Goal: Task Accomplishment & Management: Use online tool/utility

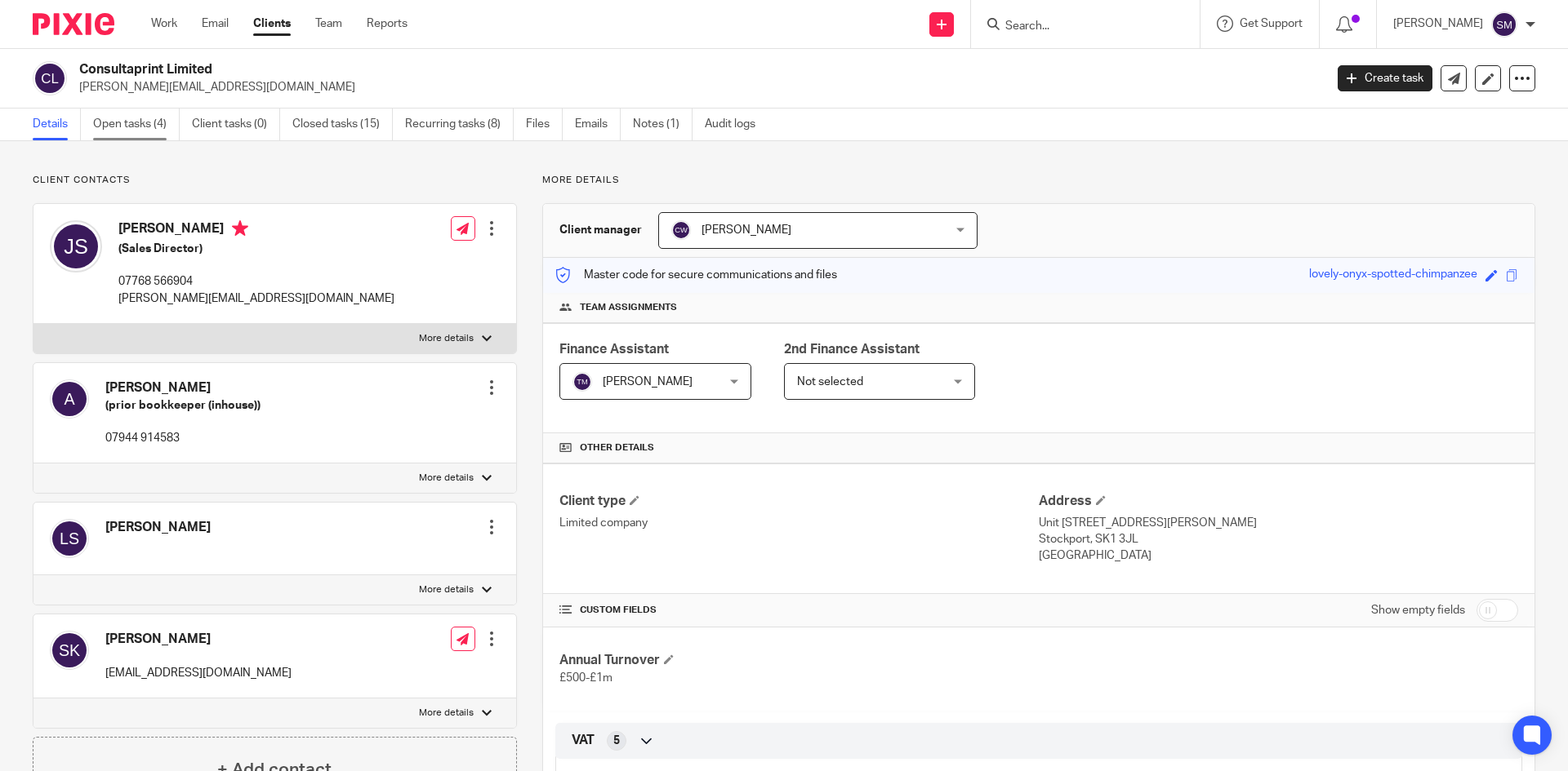
click at [137, 128] on link "Open tasks (4)" at bounding box center [136, 124] width 86 height 32
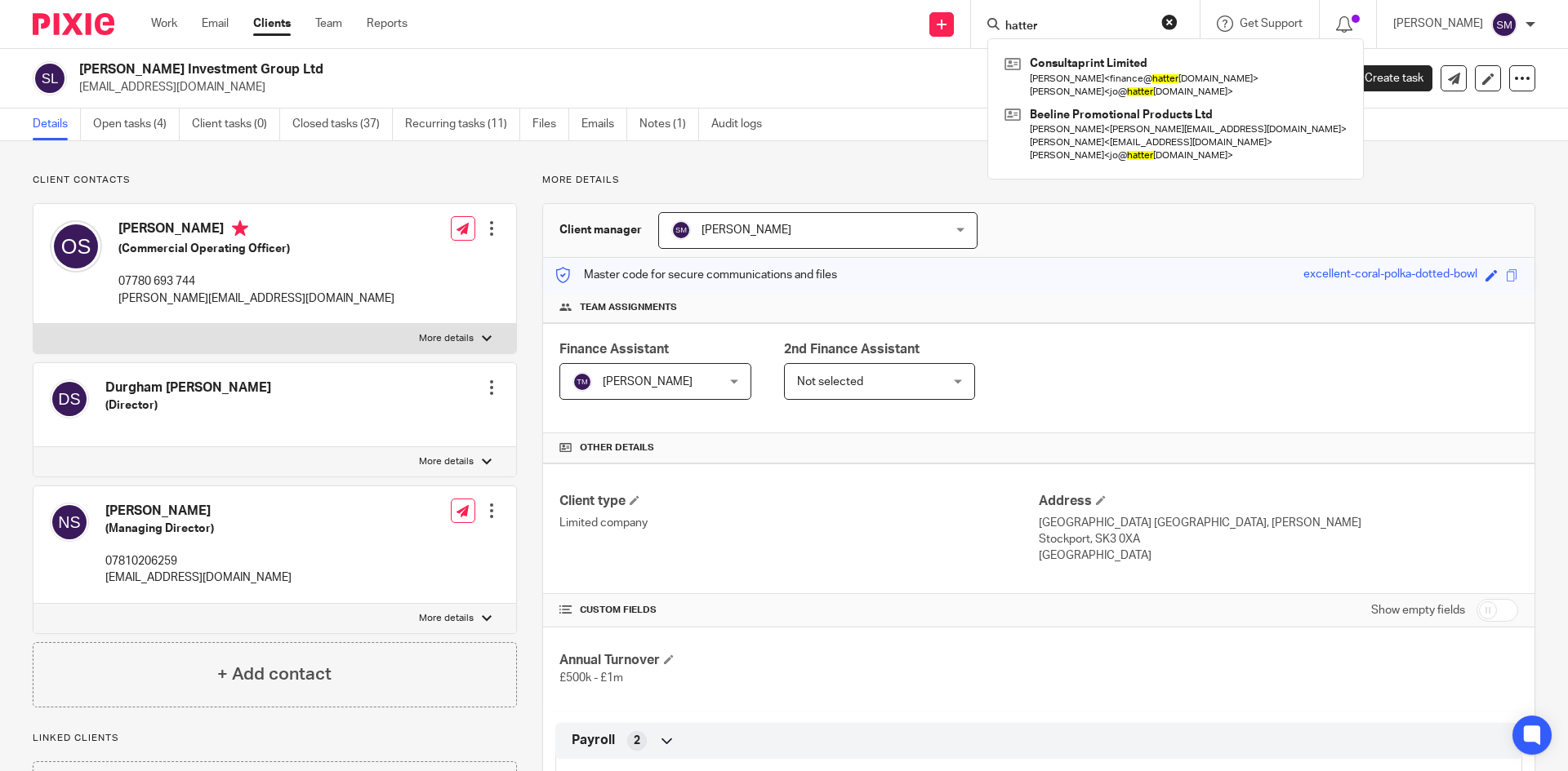
drag, startPoint x: 1072, startPoint y: 29, endPoint x: 999, endPoint y: 27, distance: 73.0
click at [999, 27] on div "hatter Consultaprint Limited Sasha Kaye < finance@ hatter spromotions.com > Joa…" at bounding box center [1085, 23] width 228 height 48
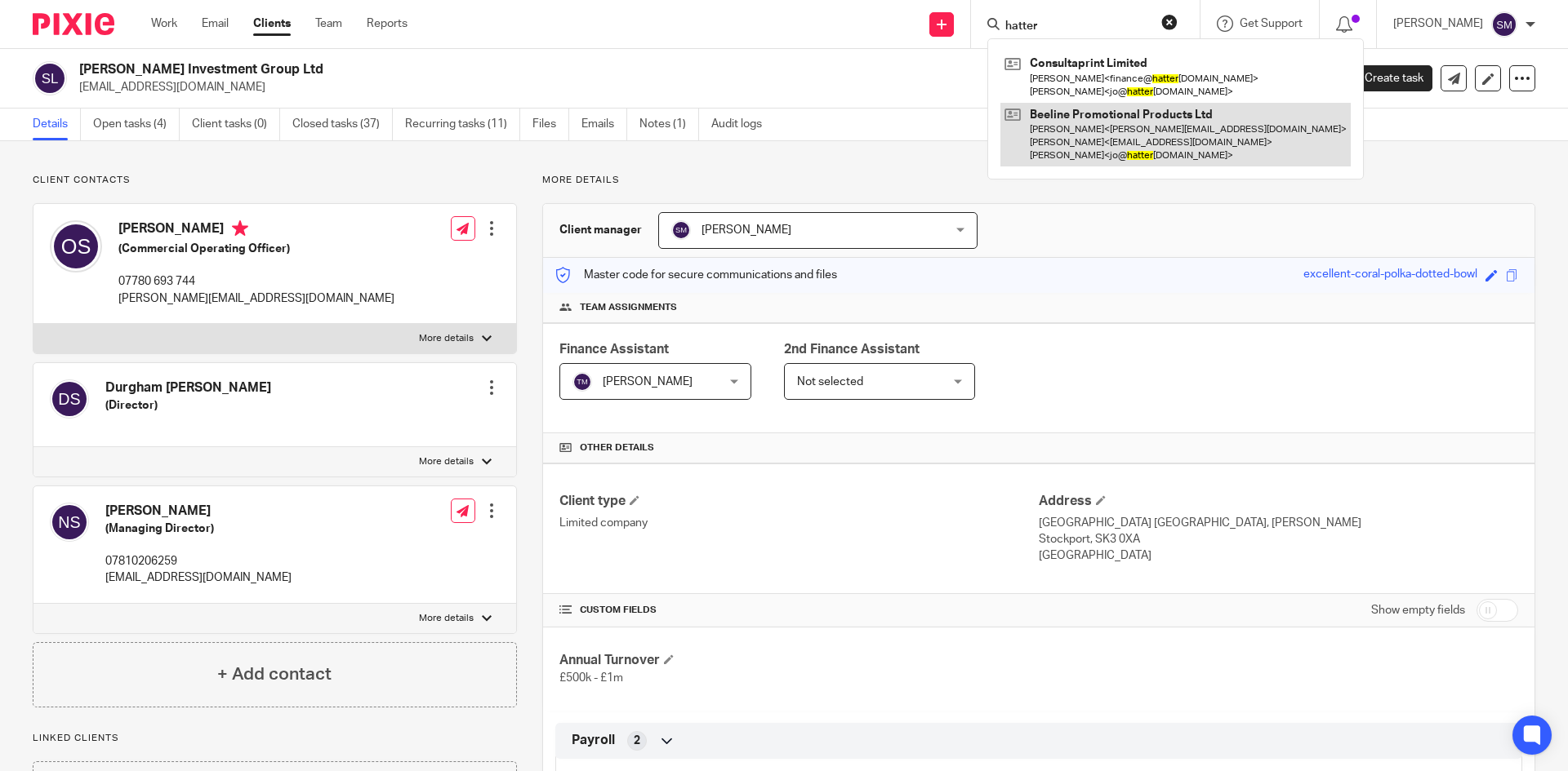
click at [1122, 133] on link at bounding box center [1175, 135] width 350 height 65
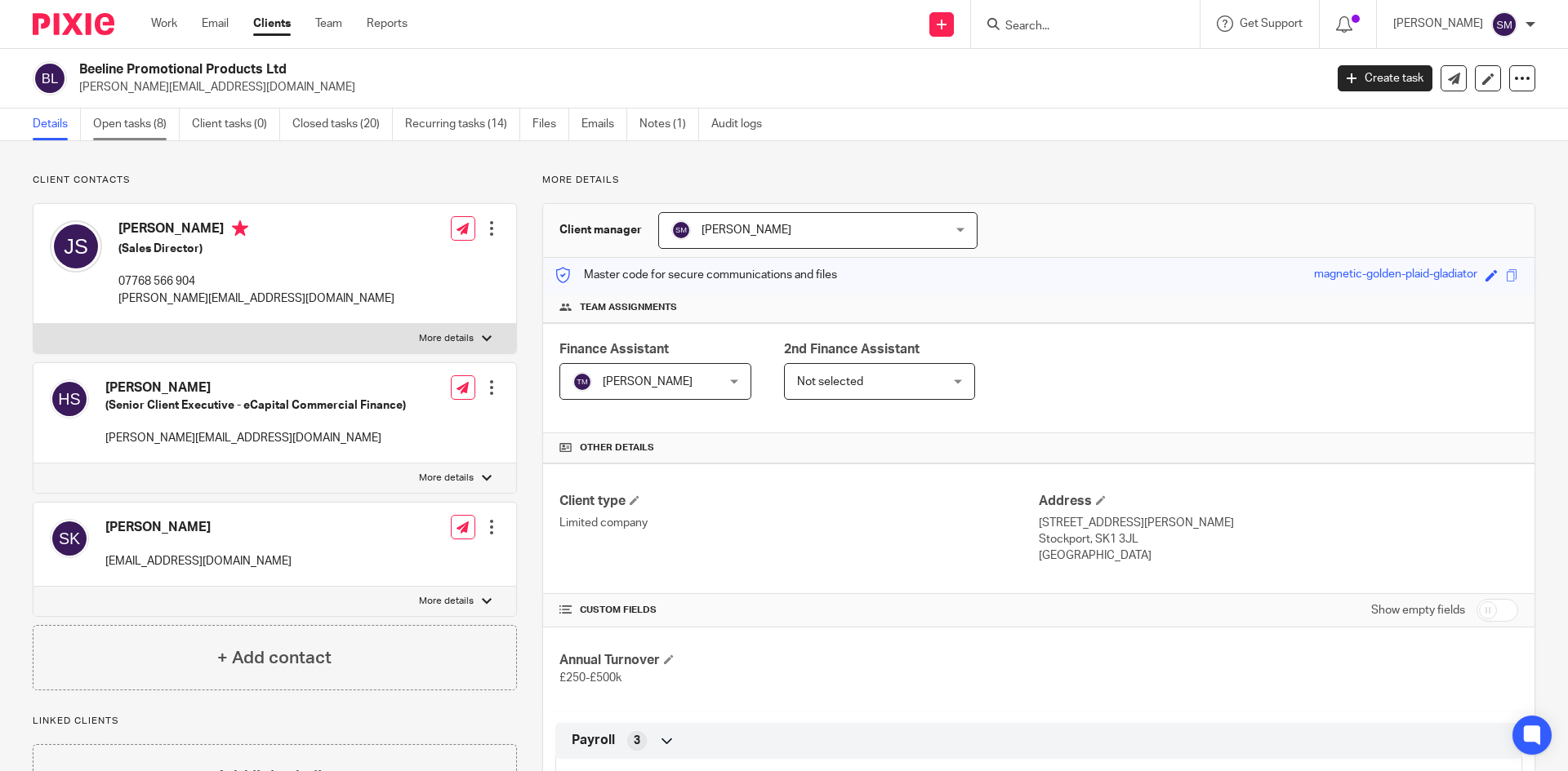
click at [125, 121] on link "Open tasks (8)" at bounding box center [136, 124] width 86 height 32
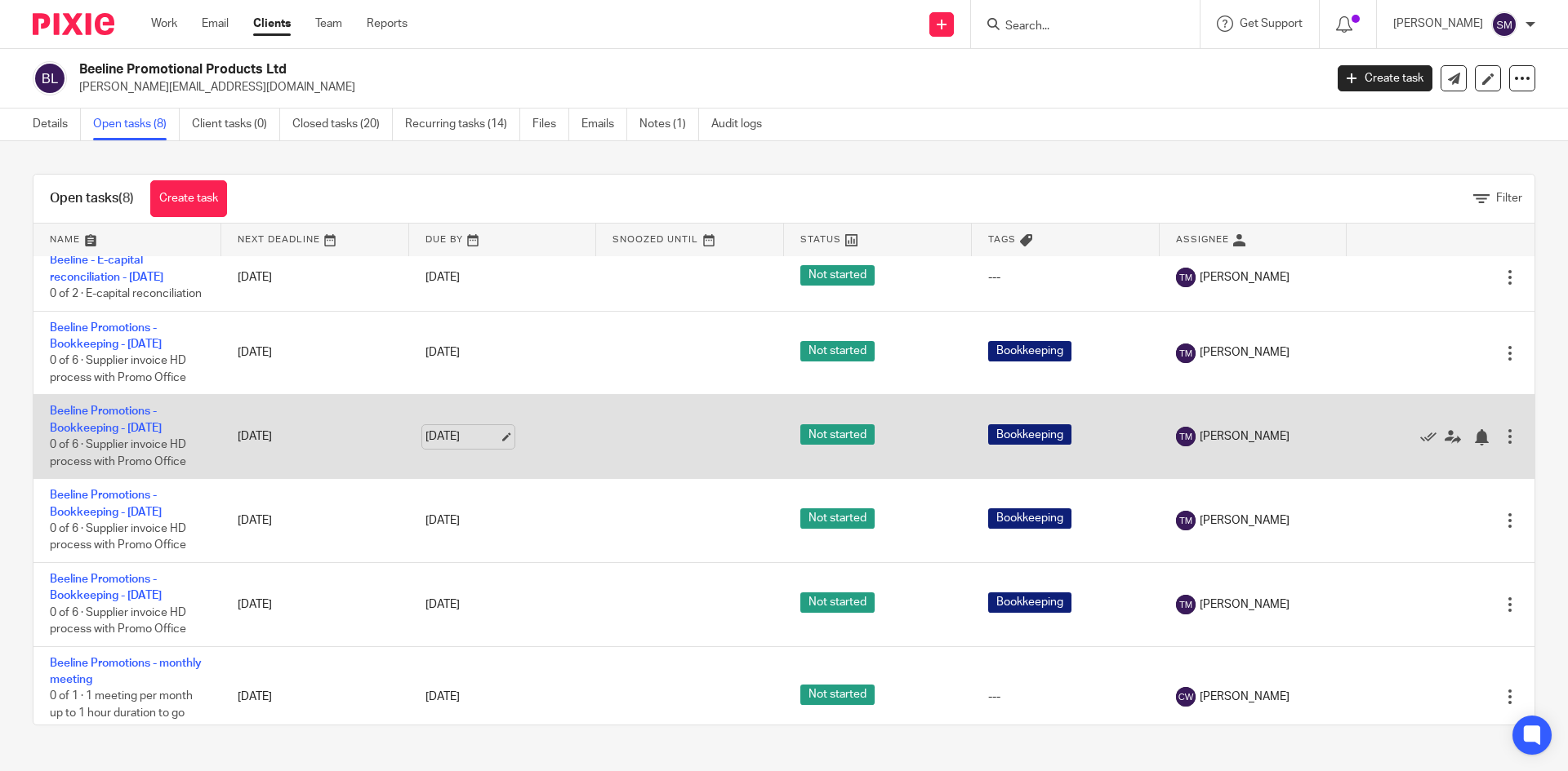
scroll to position [81, 0]
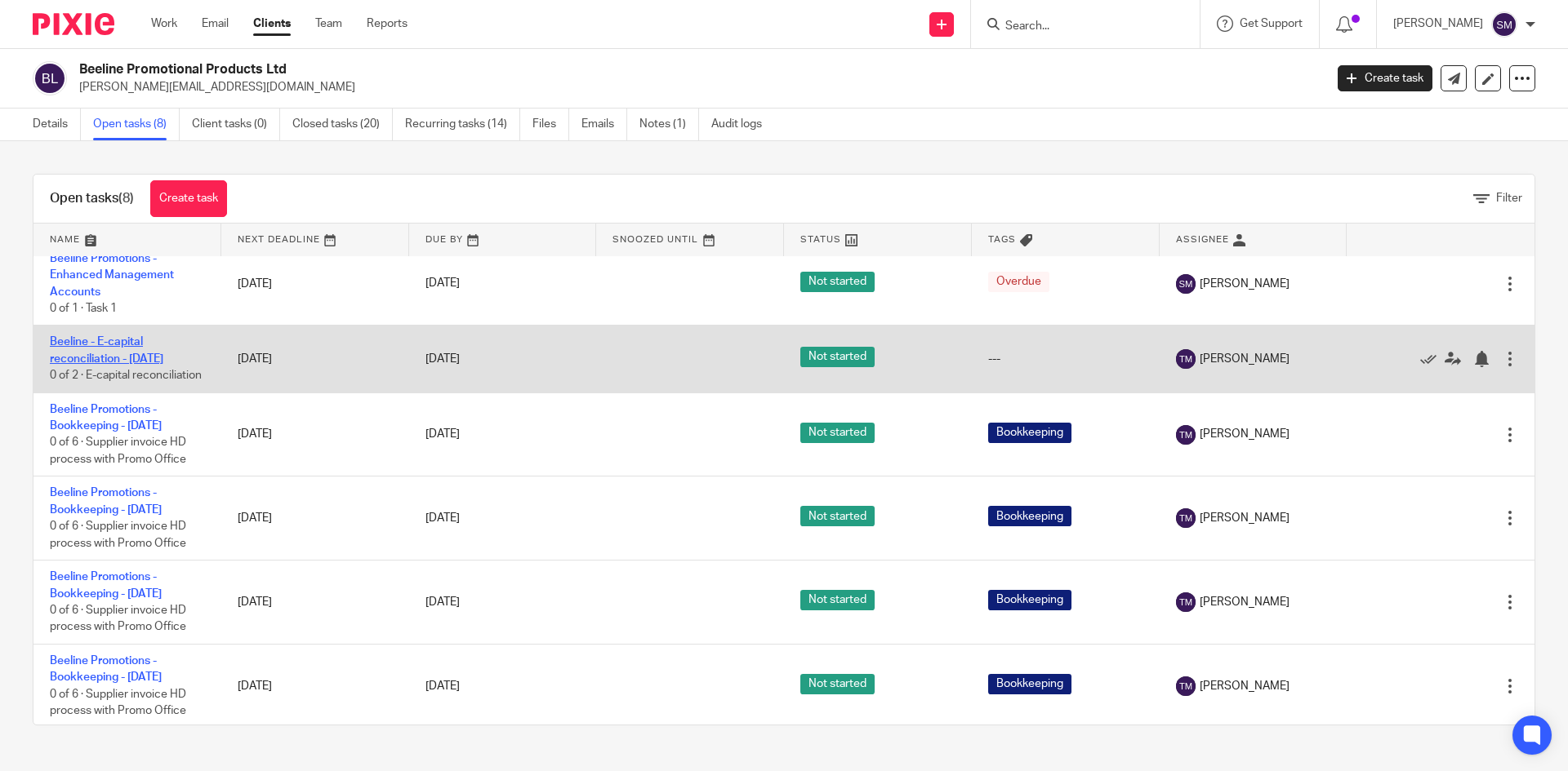
click at [155, 364] on link "Beeline - E-capital reconciliation - [DATE]" at bounding box center [106, 350] width 113 height 28
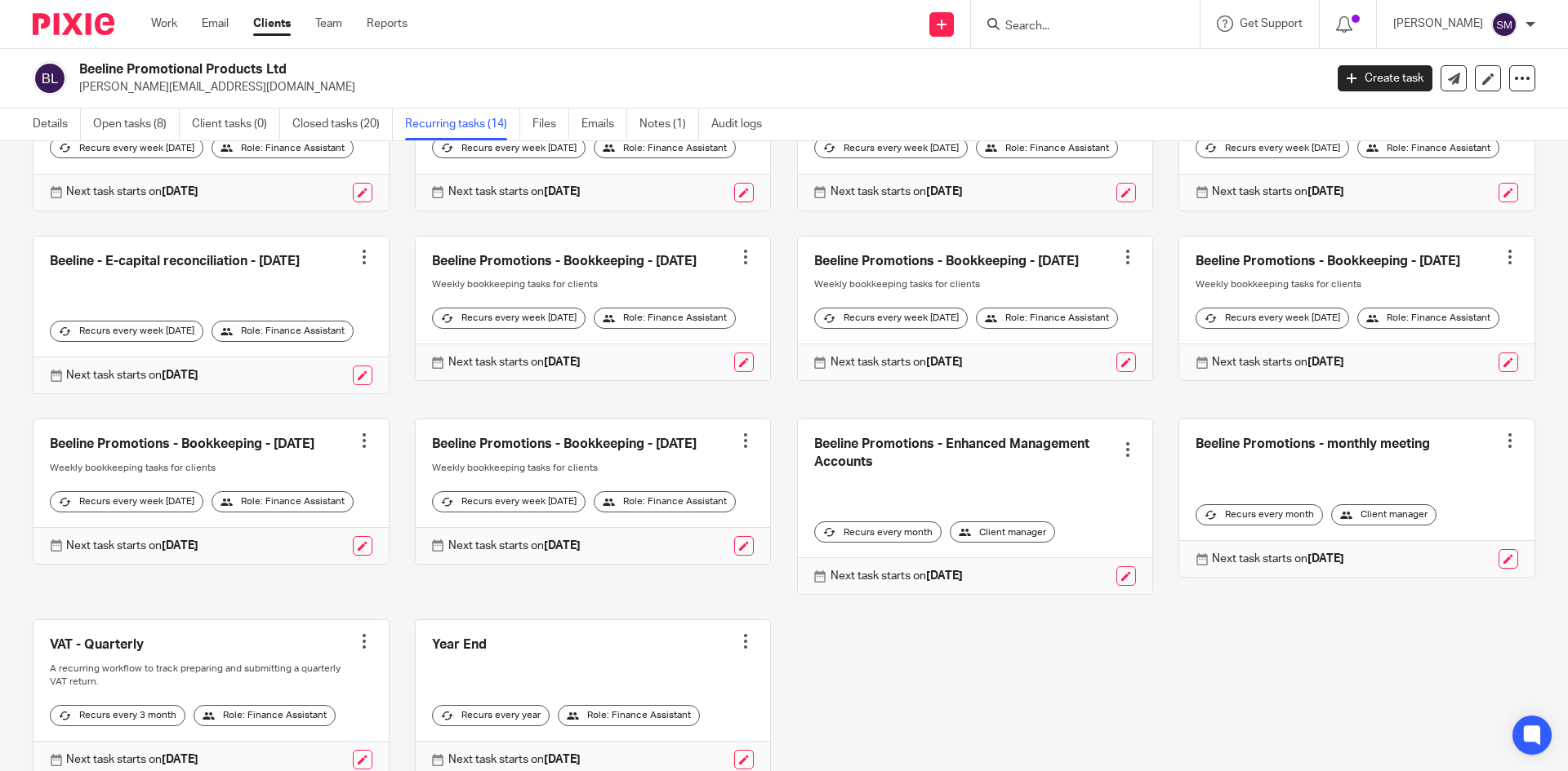
scroll to position [155, 0]
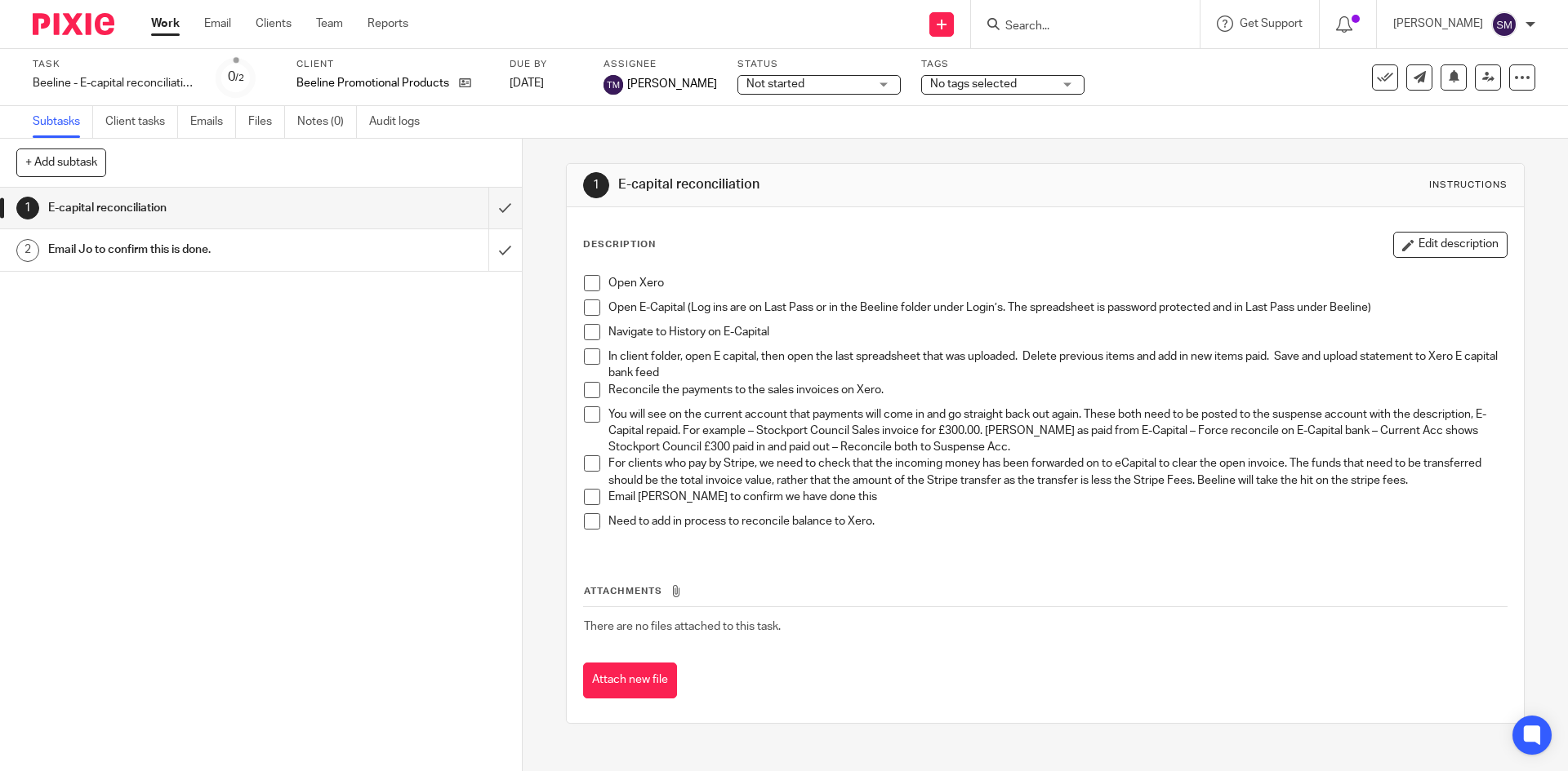
click at [588, 284] on span at bounding box center [591, 283] width 16 height 16
click at [585, 300] on span at bounding box center [591, 307] width 16 height 16
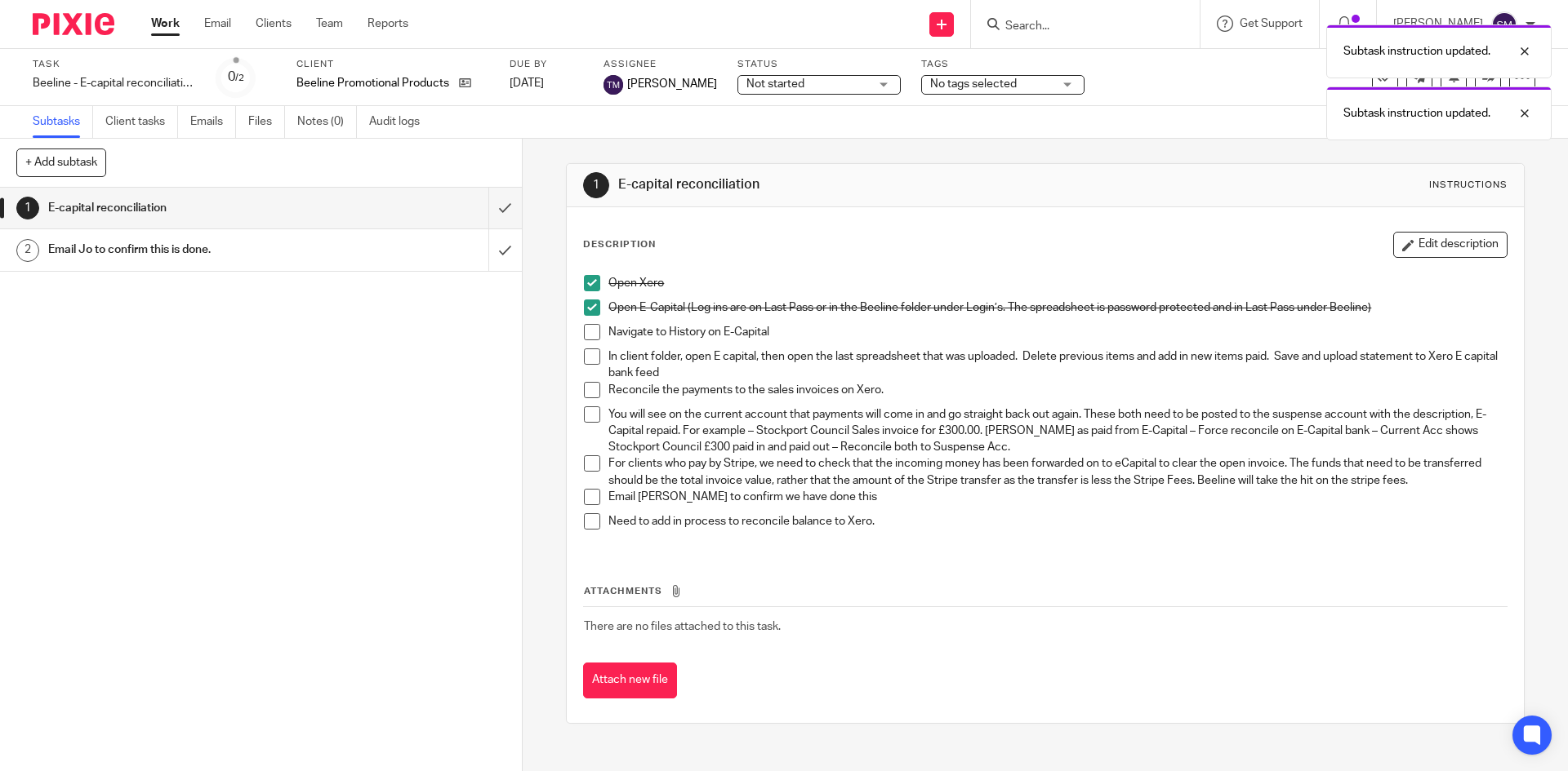
click at [586, 326] on span at bounding box center [591, 331] width 16 height 16
click at [583, 357] on span at bounding box center [591, 356] width 16 height 16
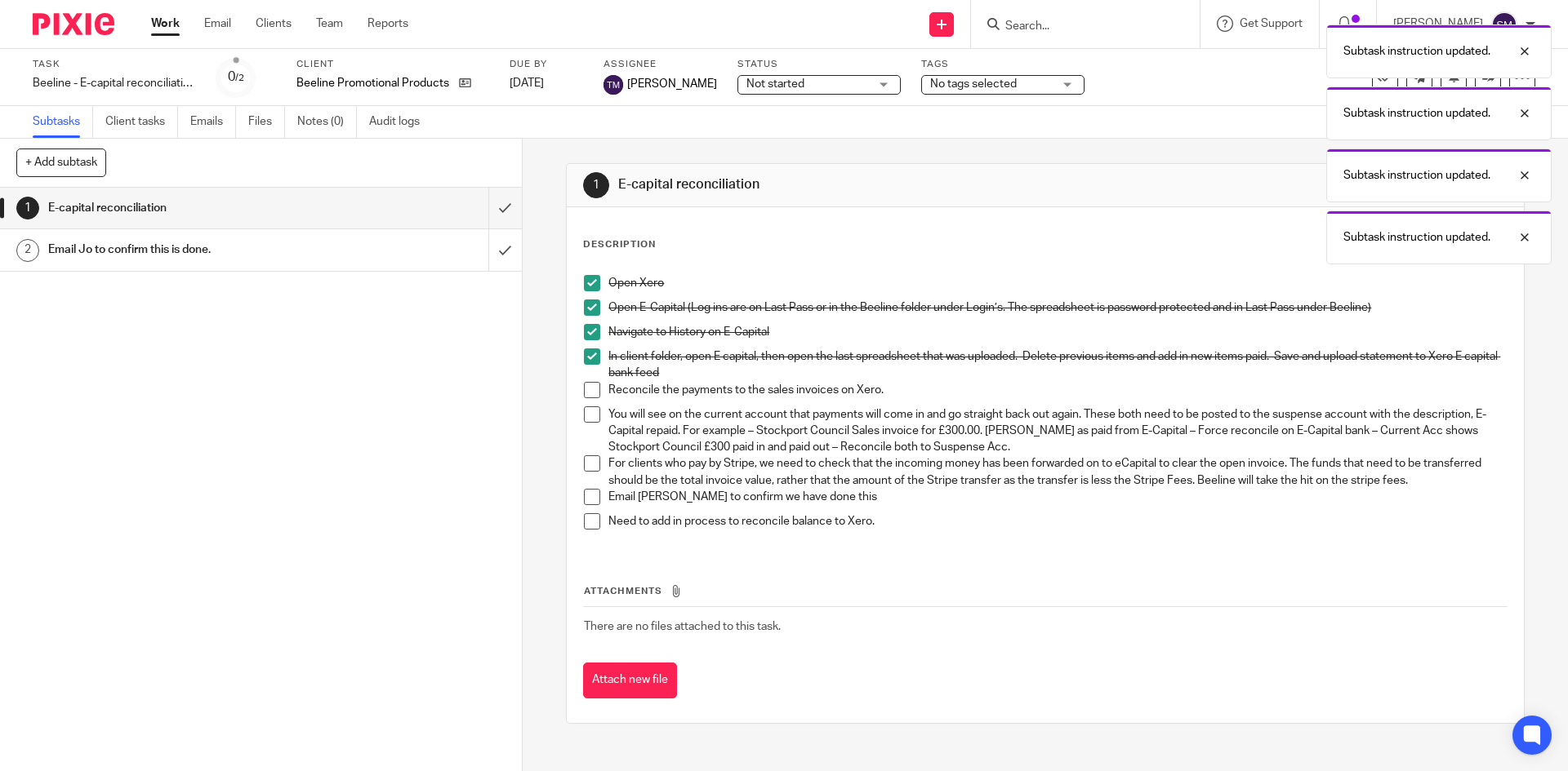
click at [585, 380] on li "In client folder, open E capital, then open the last spreadsheet that was uploa…" at bounding box center [1044, 365] width 922 height 34
click at [595, 386] on li "Reconcile the payments to the sales invoices on Xero." at bounding box center [1044, 393] width 922 height 24
click at [588, 386] on span at bounding box center [591, 389] width 16 height 16
click at [583, 402] on li "Reconcile the payments to the sales invoices on Xero." at bounding box center [1044, 393] width 922 height 24
click at [583, 409] on span at bounding box center [591, 414] width 16 height 16
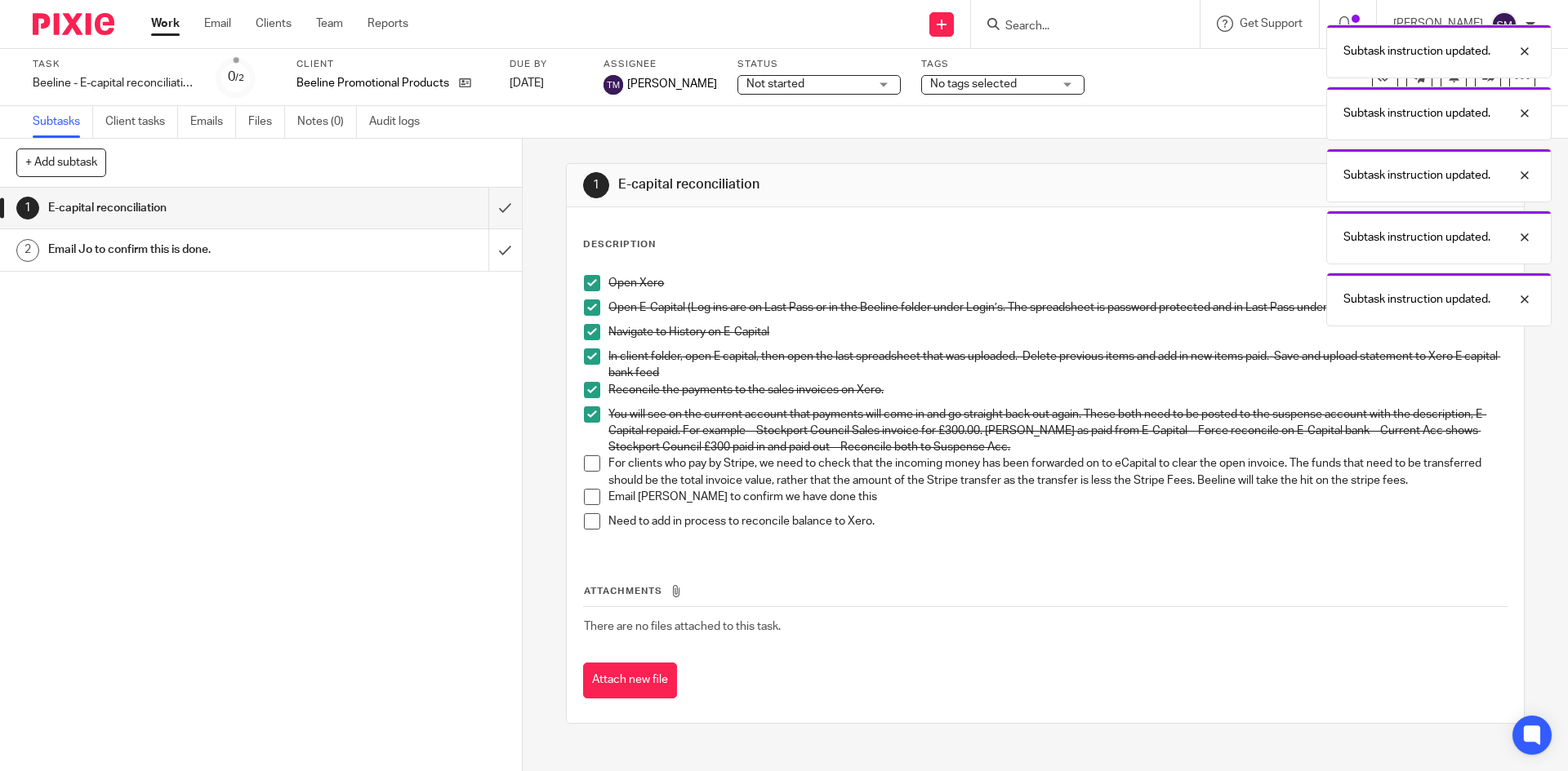
click at [576, 414] on div "Open Xero Open E-Capital (Log ins are on Last Pass or in the Beeline folder und…" at bounding box center [1045, 409] width 938 height 284
click at [587, 412] on span at bounding box center [591, 414] width 16 height 16
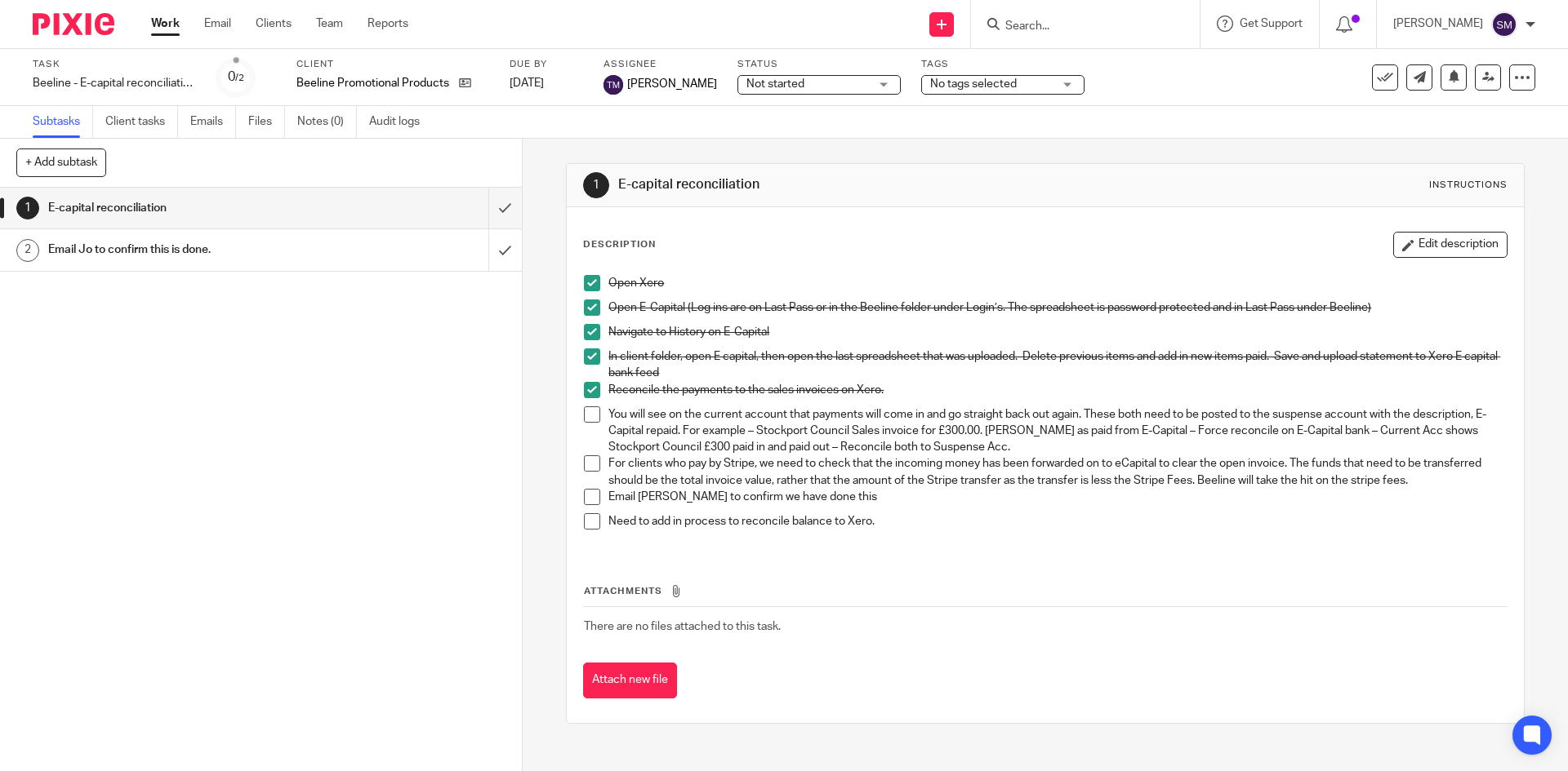
click at [585, 407] on span at bounding box center [591, 414] width 16 height 16
click at [588, 459] on span at bounding box center [591, 463] width 16 height 16
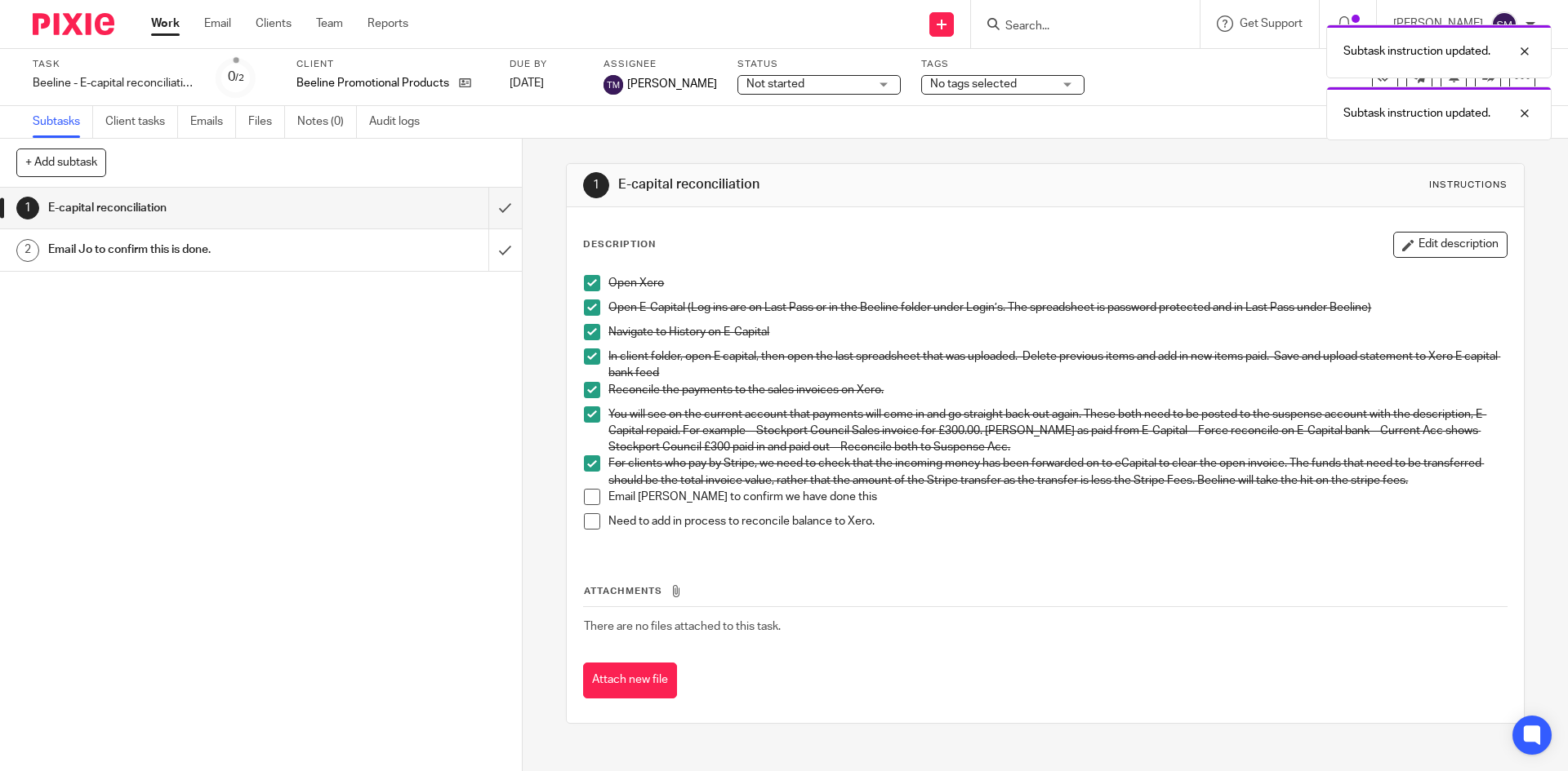
click at [586, 493] on span at bounding box center [591, 497] width 16 height 16
click at [585, 513] on span at bounding box center [591, 521] width 16 height 16
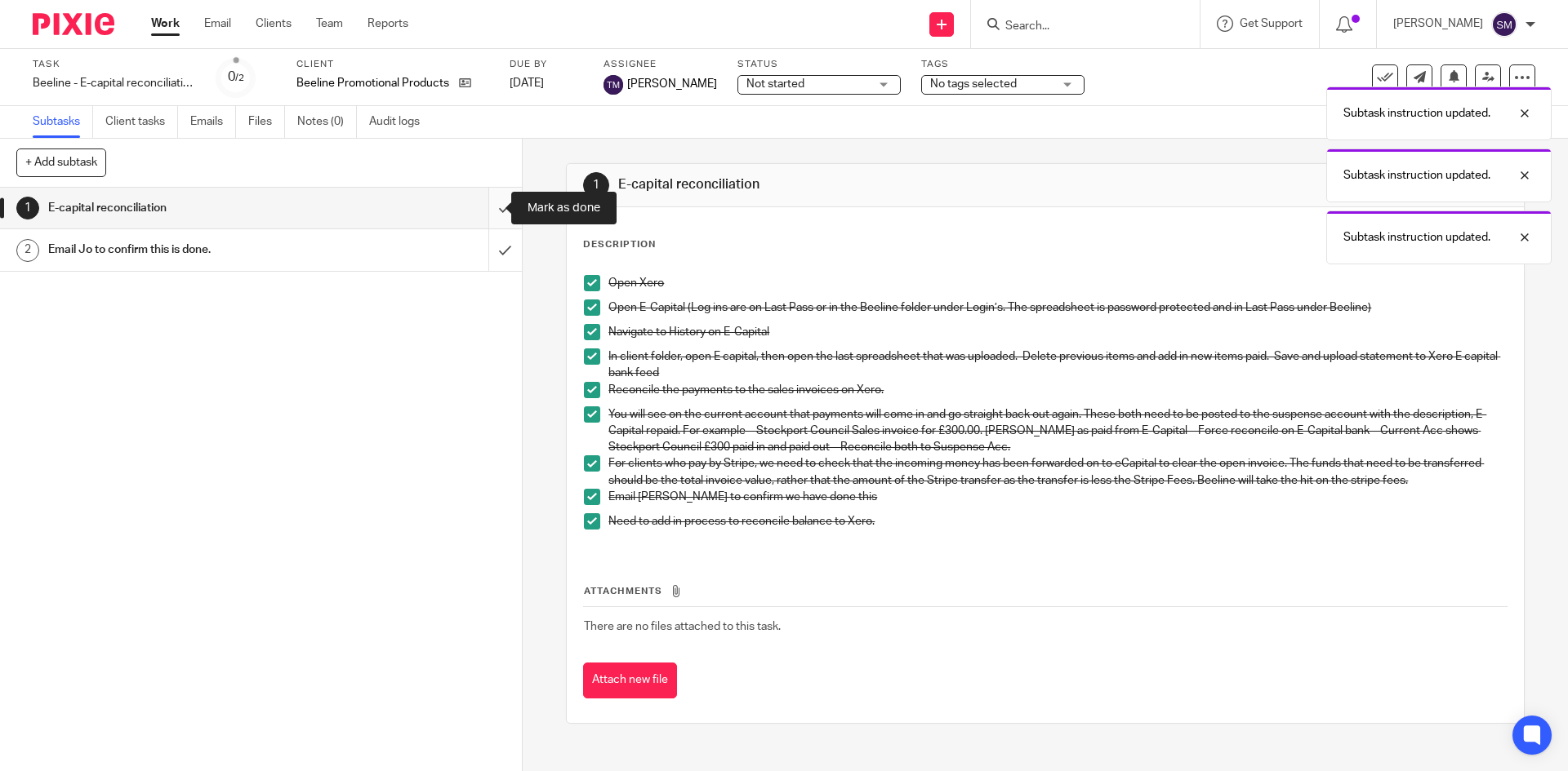
click at [485, 209] on input "submit" at bounding box center [261, 208] width 522 height 41
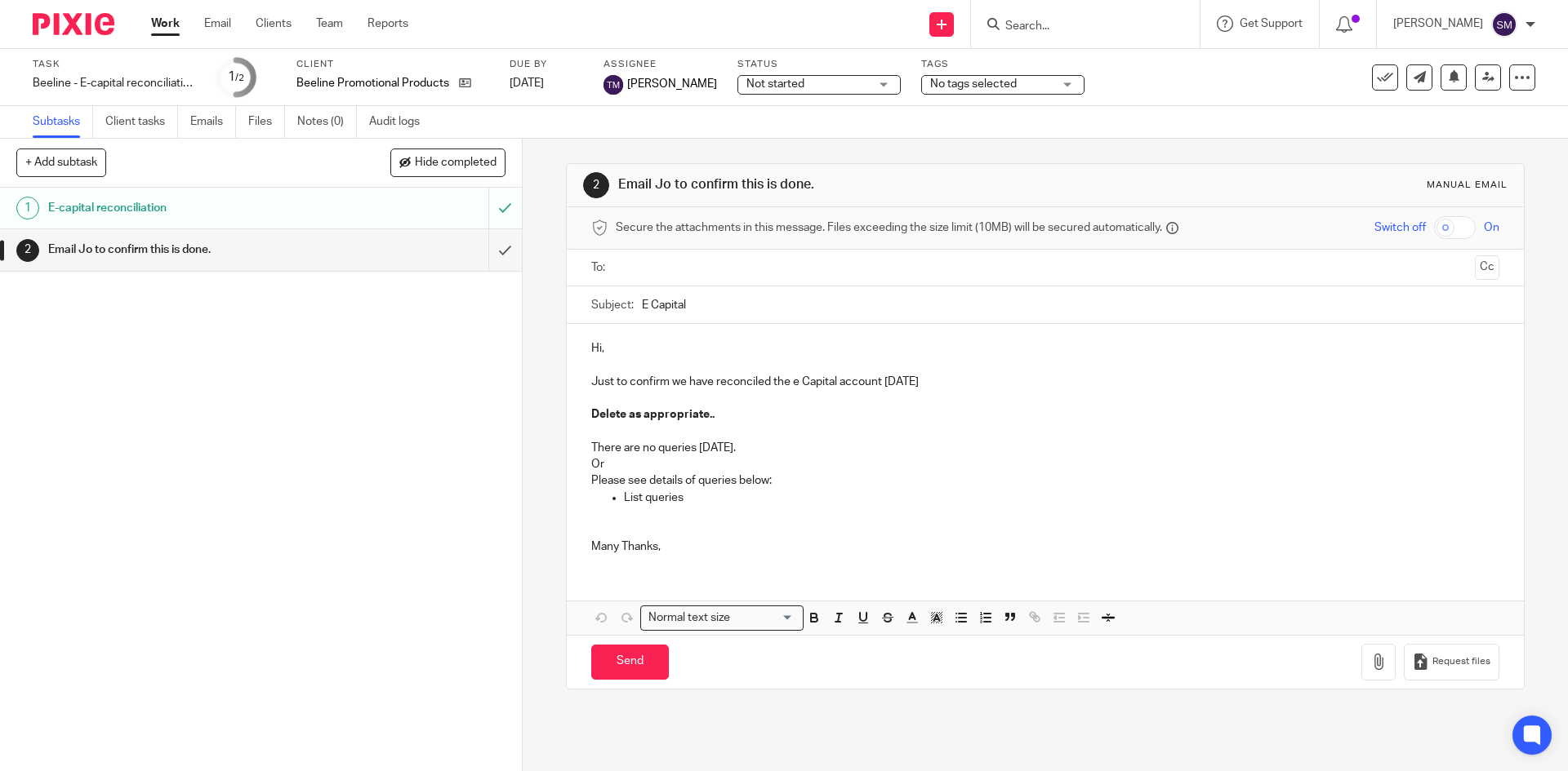
click at [621, 274] on input "text" at bounding box center [1044, 268] width 846 height 18
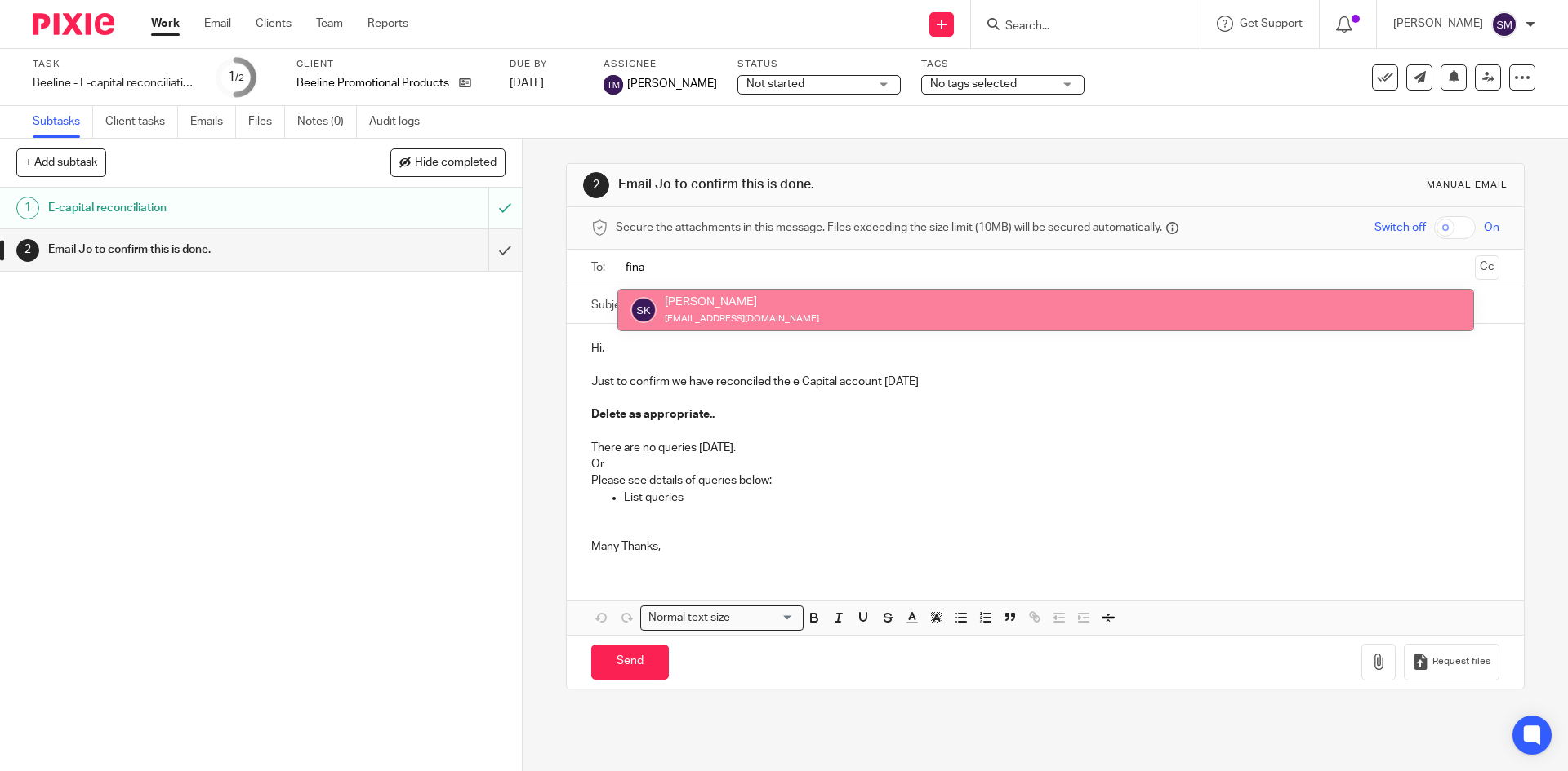
type input "fina"
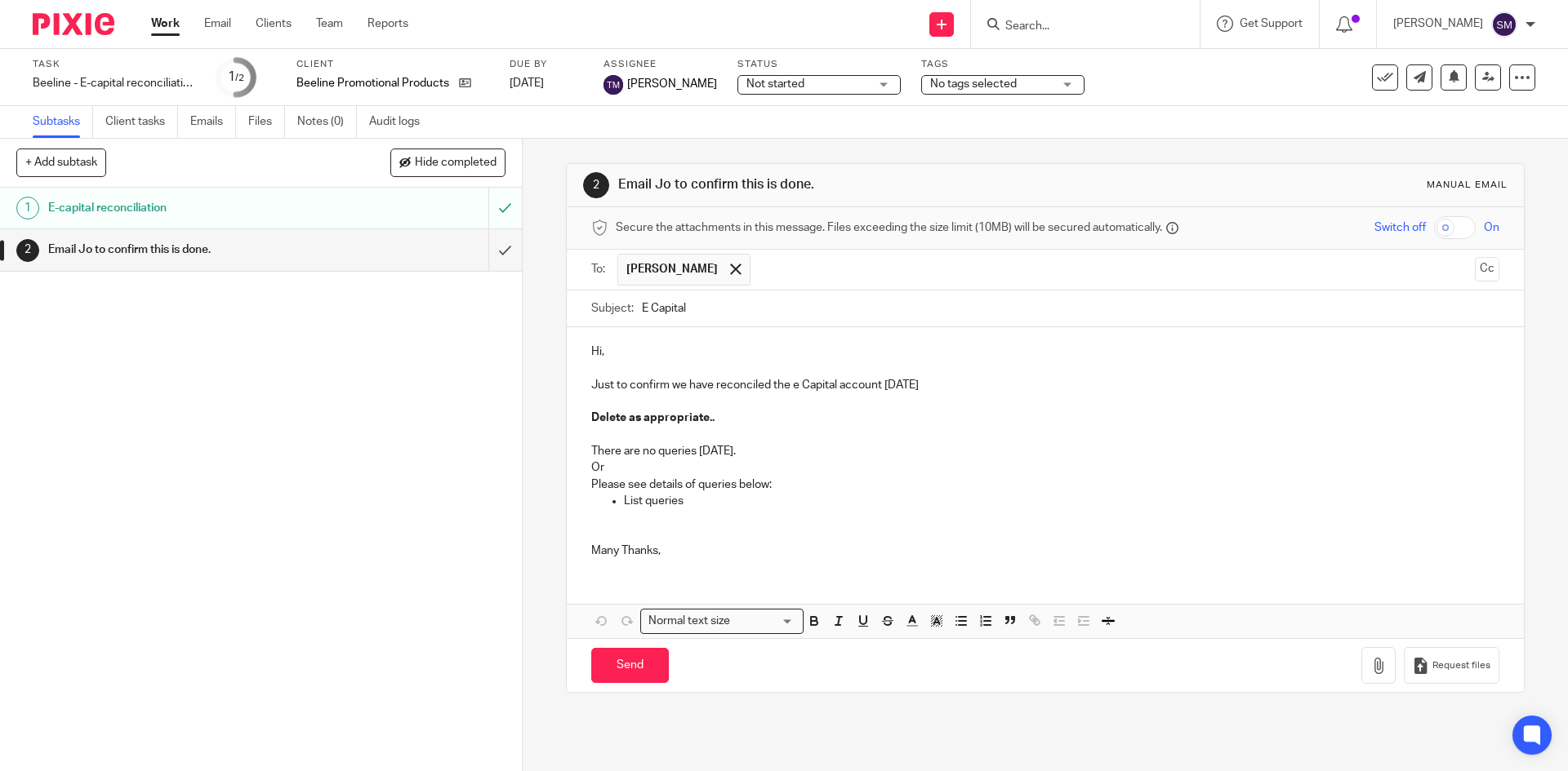
click at [651, 347] on p "Hi," at bounding box center [1044, 351] width 907 height 16
click at [728, 407] on p at bounding box center [1044, 401] width 907 height 16
drag, startPoint x: 582, startPoint y: 412, endPoint x: 732, endPoint y: 419, distance: 150.2
click at [732, 419] on div "Hi Jo, Just to confirm we have reconciled the e Capital account today Delete as…" at bounding box center [1044, 449] width 956 height 243
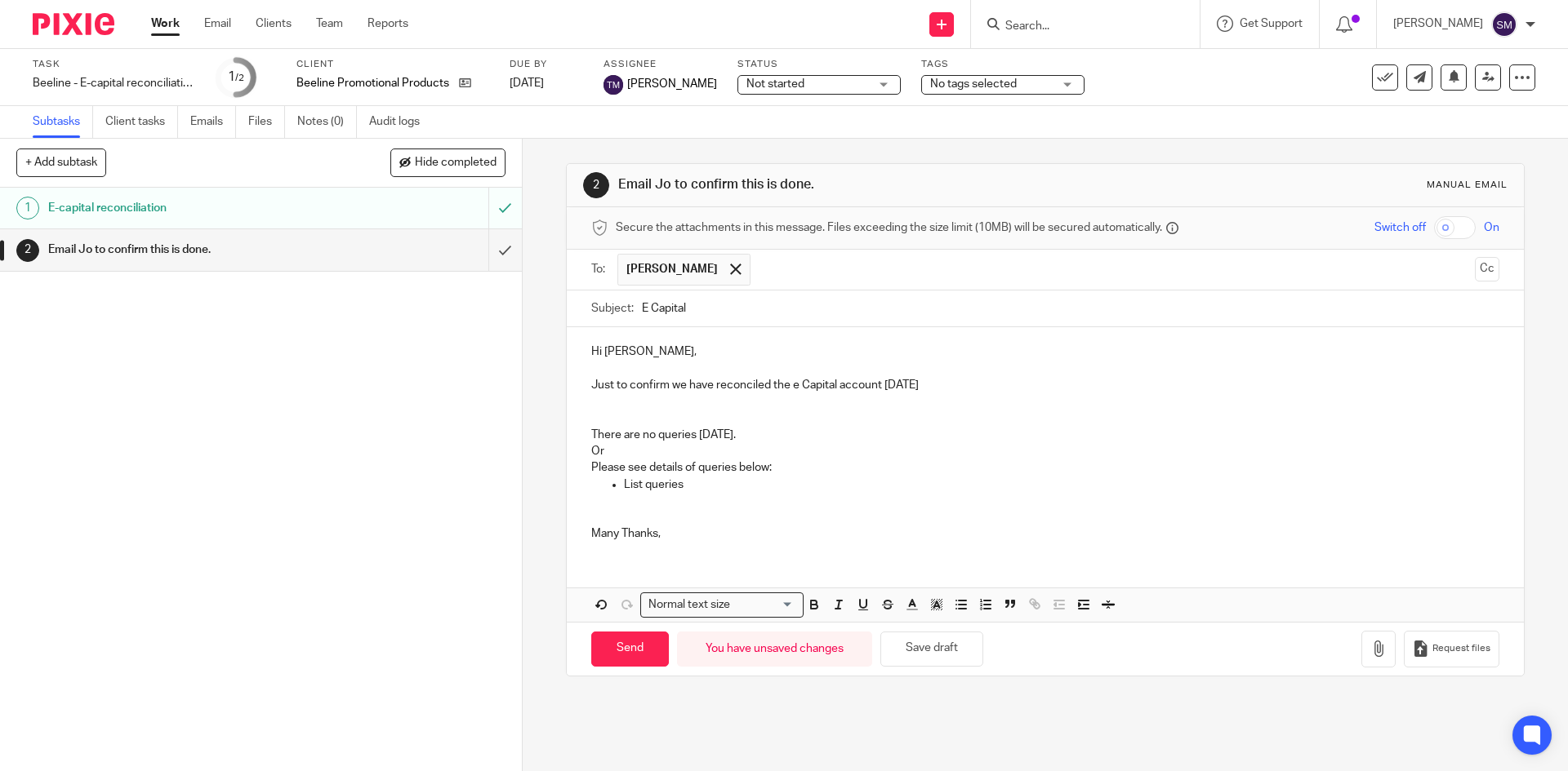
click at [924, 387] on p "Just to confirm we have reconciled the e Capital account today" at bounding box center [1044, 384] width 907 height 16
click at [604, 418] on p at bounding box center [1044, 417] width 907 height 16
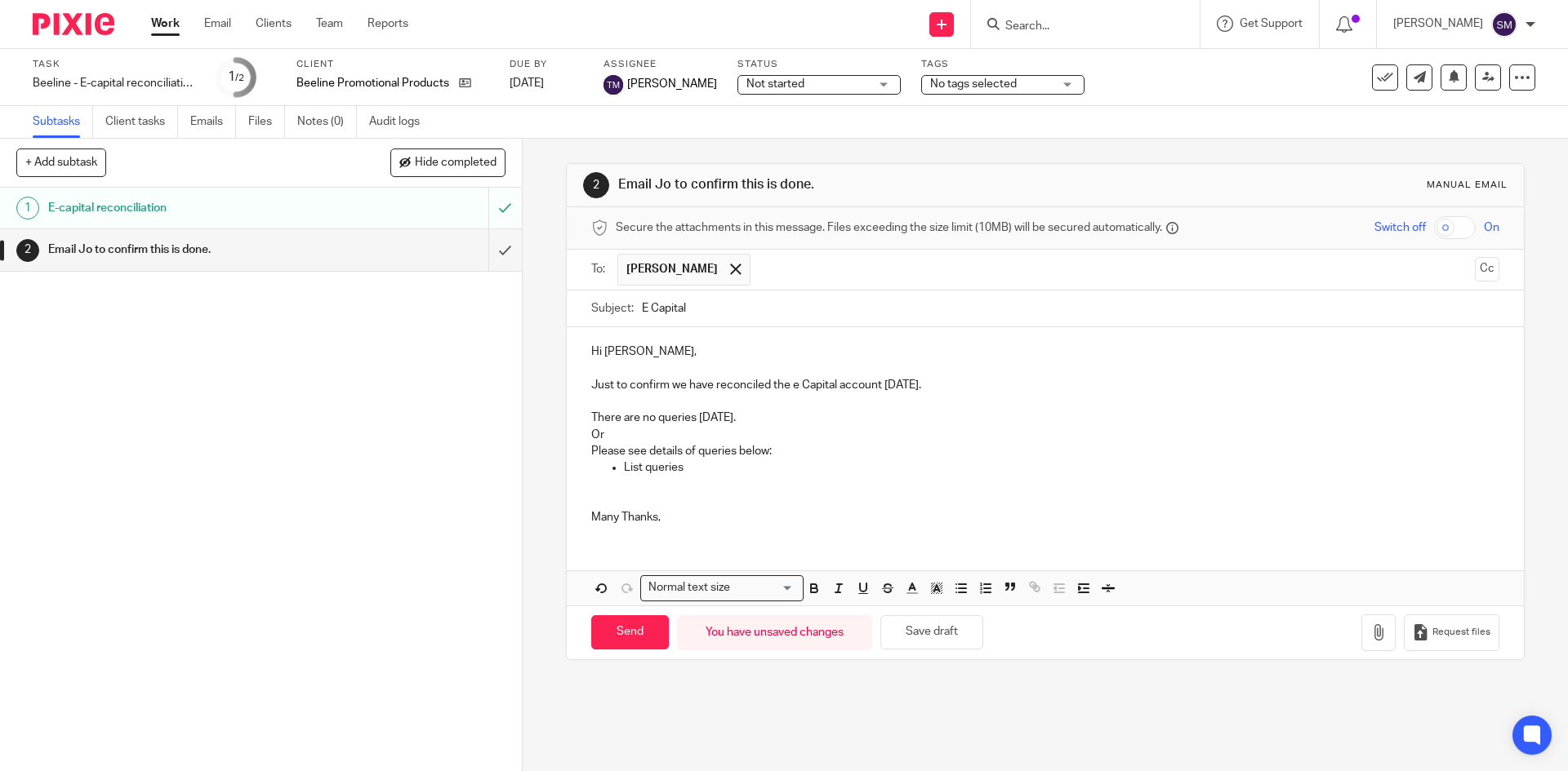
click at [580, 418] on div "Hi Jo, Just to confirm we have reconciled the e Capital account today. There ar…" at bounding box center [1044, 432] width 956 height 211
drag, startPoint x: 684, startPoint y: 468, endPoint x: 583, endPoint y: 417, distance: 113.1
click at [583, 417] on div "Hi Jo, Just to confirm we have reconciled the e Capital account today. There ar…" at bounding box center [1044, 432] width 956 height 211
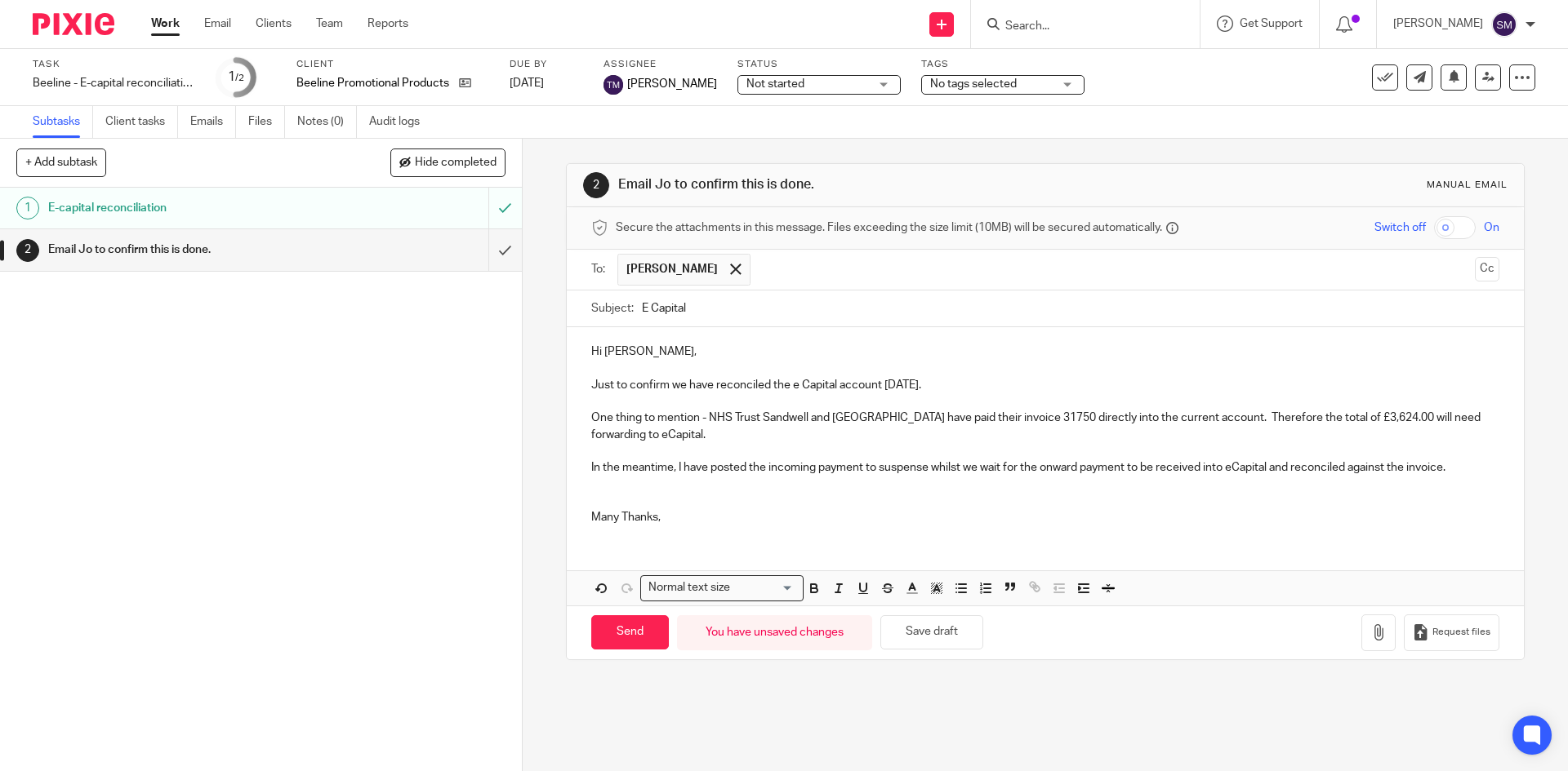
click at [698, 531] on div "Hi Jo, Just to confirm we have reconciled the e Capital account today. One thin…" at bounding box center [1044, 432] width 956 height 211
click at [635, 492] on p at bounding box center [1044, 484] width 907 height 16
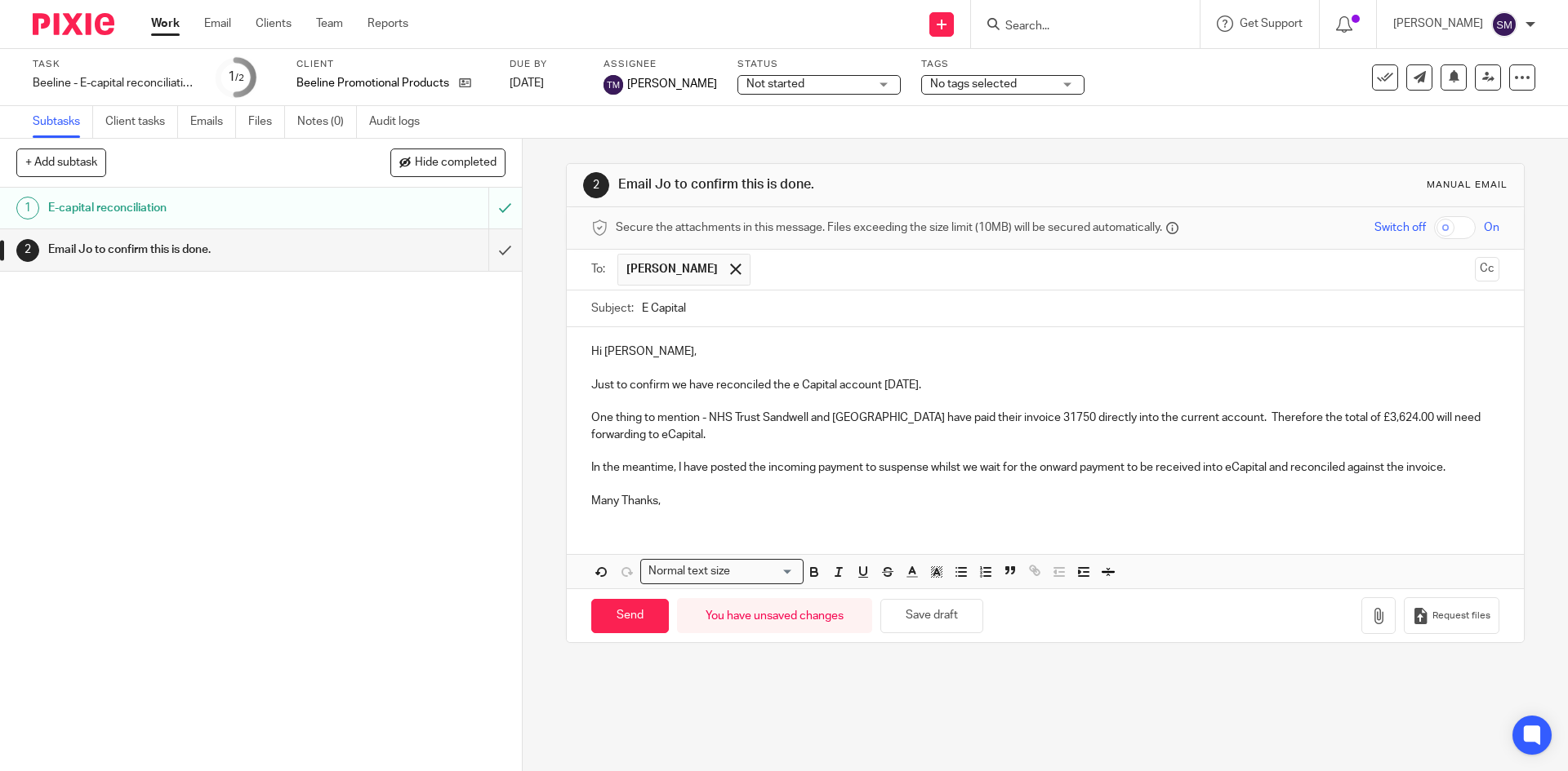
click at [724, 515] on div "Hi Jo, Just to confirm we have reconciled the e Capital account today. One thin…" at bounding box center [1044, 424] width 956 height 194
click at [920, 382] on p "Just to confirm we have reconciled the e Capital account today." at bounding box center [1044, 384] width 907 height 16
click at [841, 461] on p "In the meantime, I have posted the incoming payment to suspense whilst we wait …" at bounding box center [1044, 467] width 907 height 16
click at [740, 490] on p at bounding box center [1044, 484] width 907 height 16
click at [624, 612] on input "Send" at bounding box center [630, 617] width 77 height 35
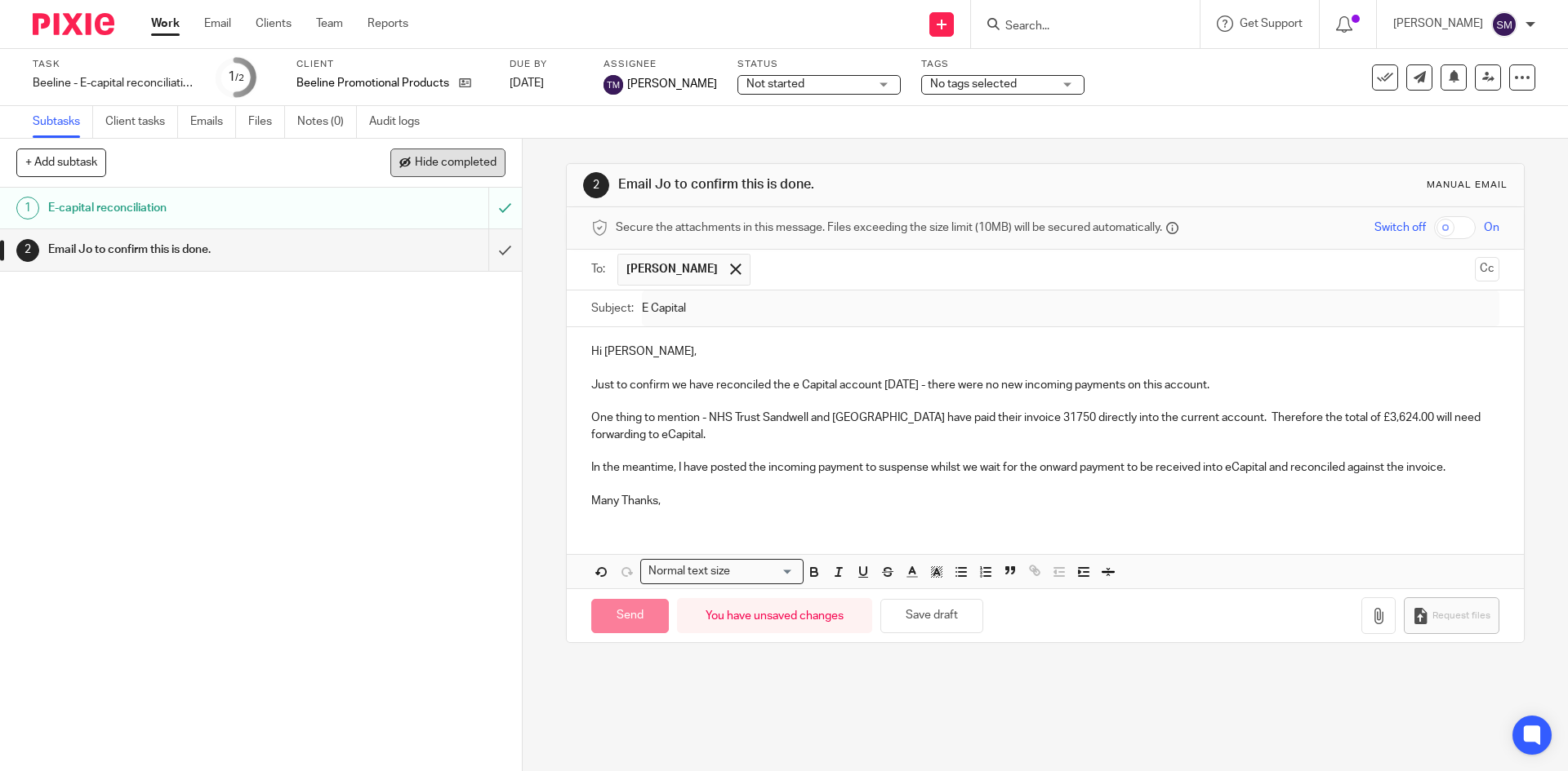
type input "Sent"
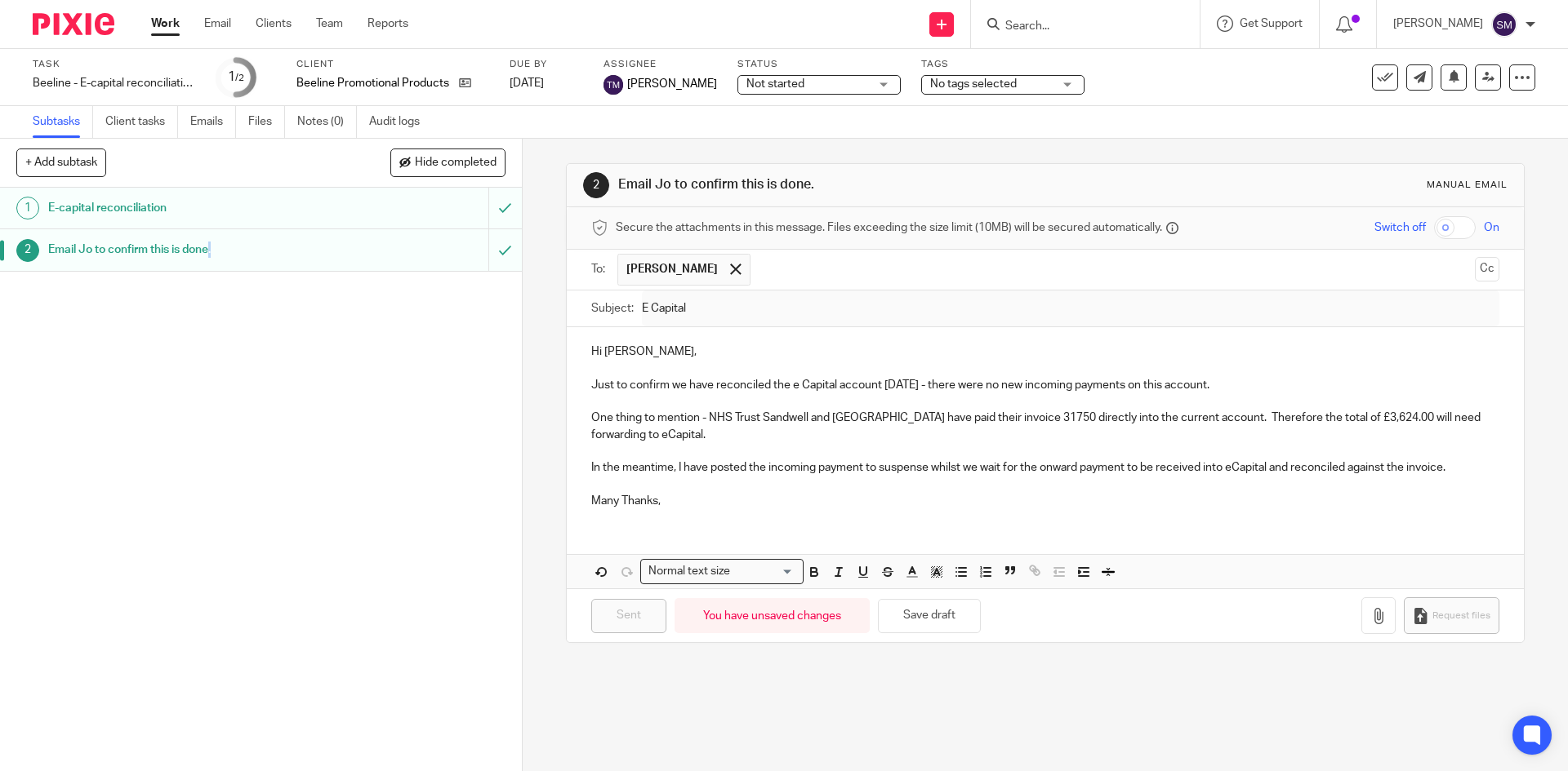
click at [214, 479] on div "1 E-capital reconciliation 2 Email Jo to confirm this is done." at bounding box center [261, 479] width 522 height 583
click at [463, 79] on icon at bounding box center [465, 82] width 13 height 13
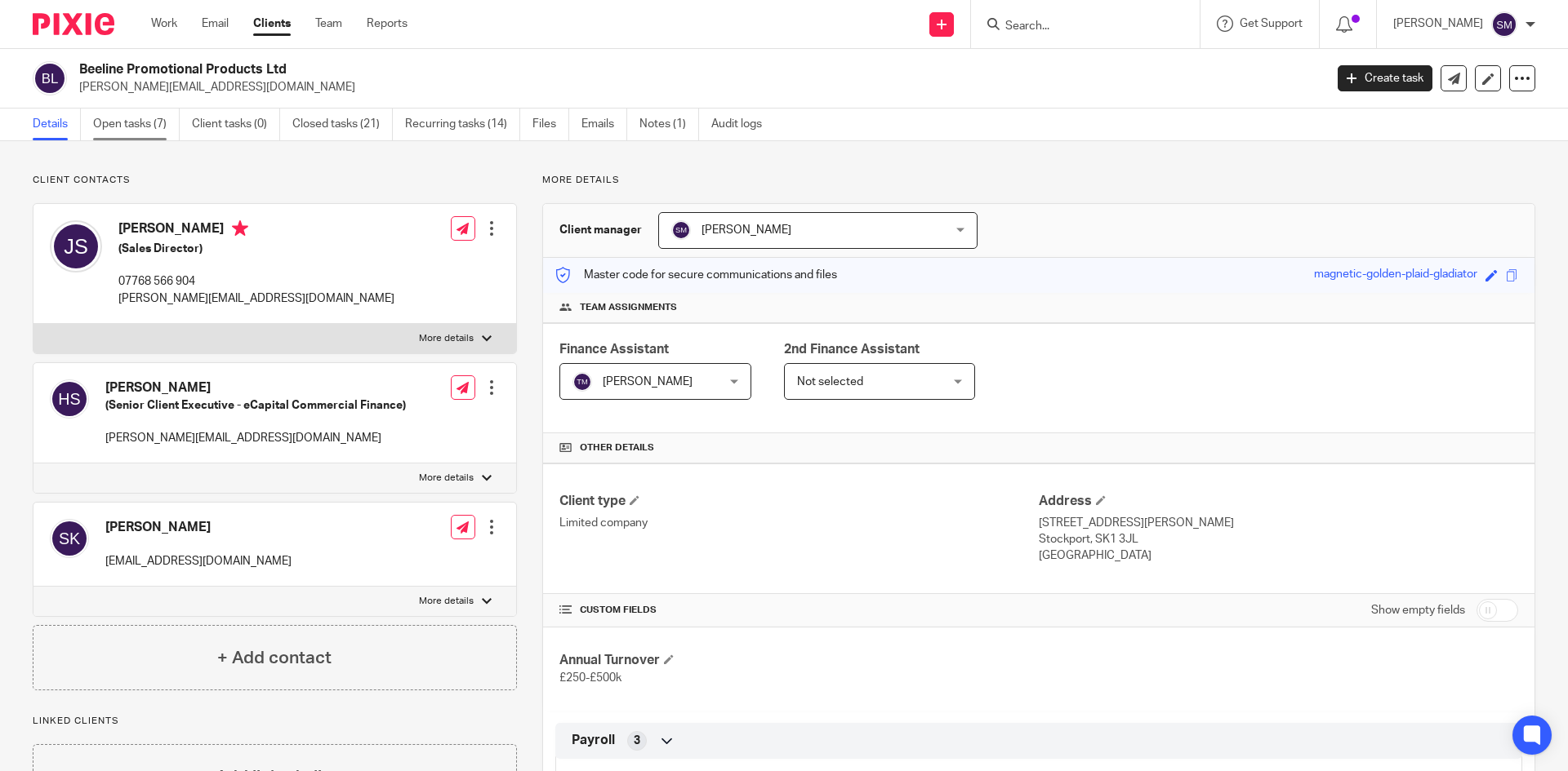
click at [144, 128] on link "Open tasks (7)" at bounding box center [136, 124] width 86 height 32
